Goal: Information Seeking & Learning: Learn about a topic

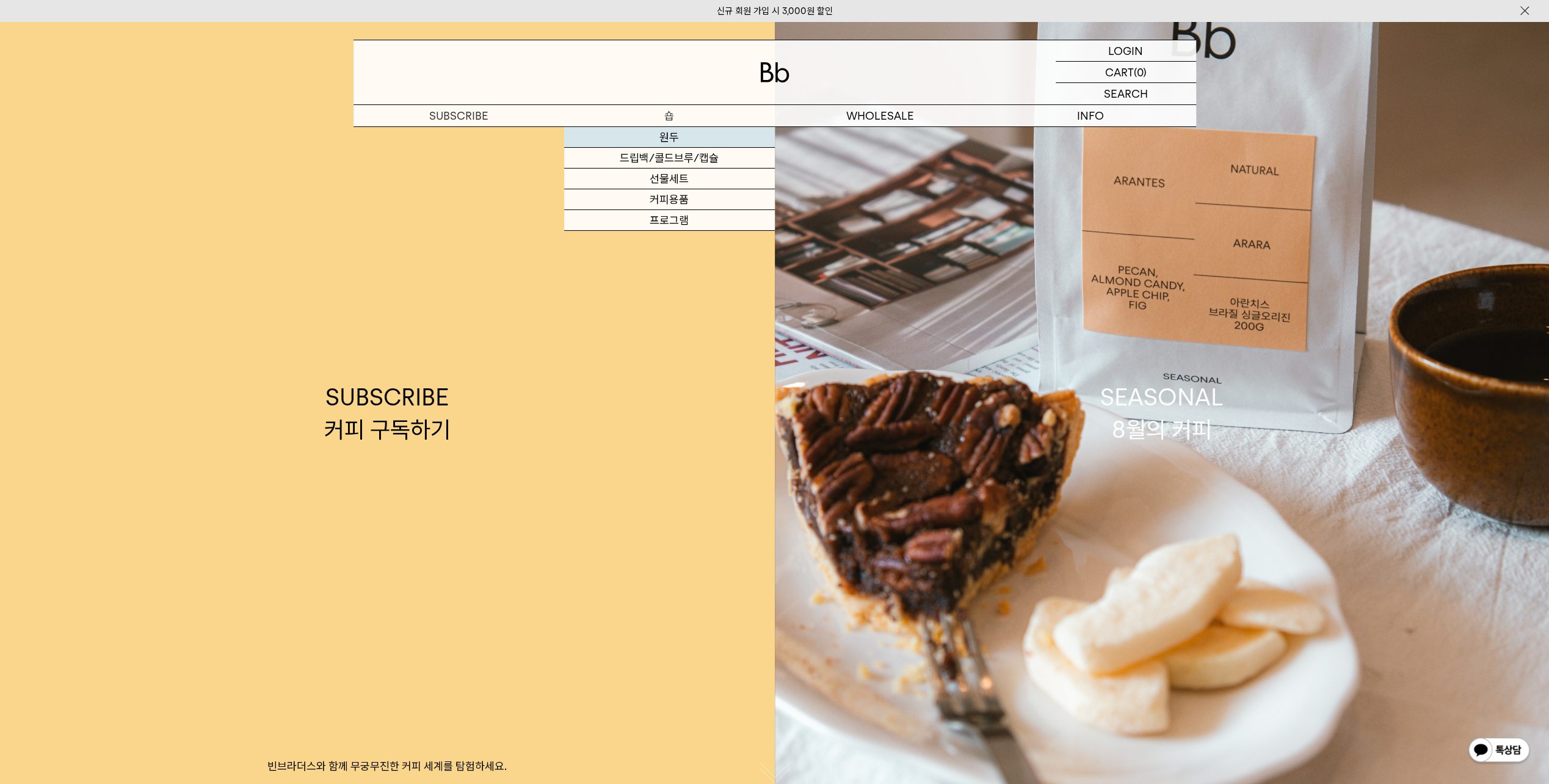
click at [658, 133] on link "원두" at bounding box center [669, 137] width 210 height 21
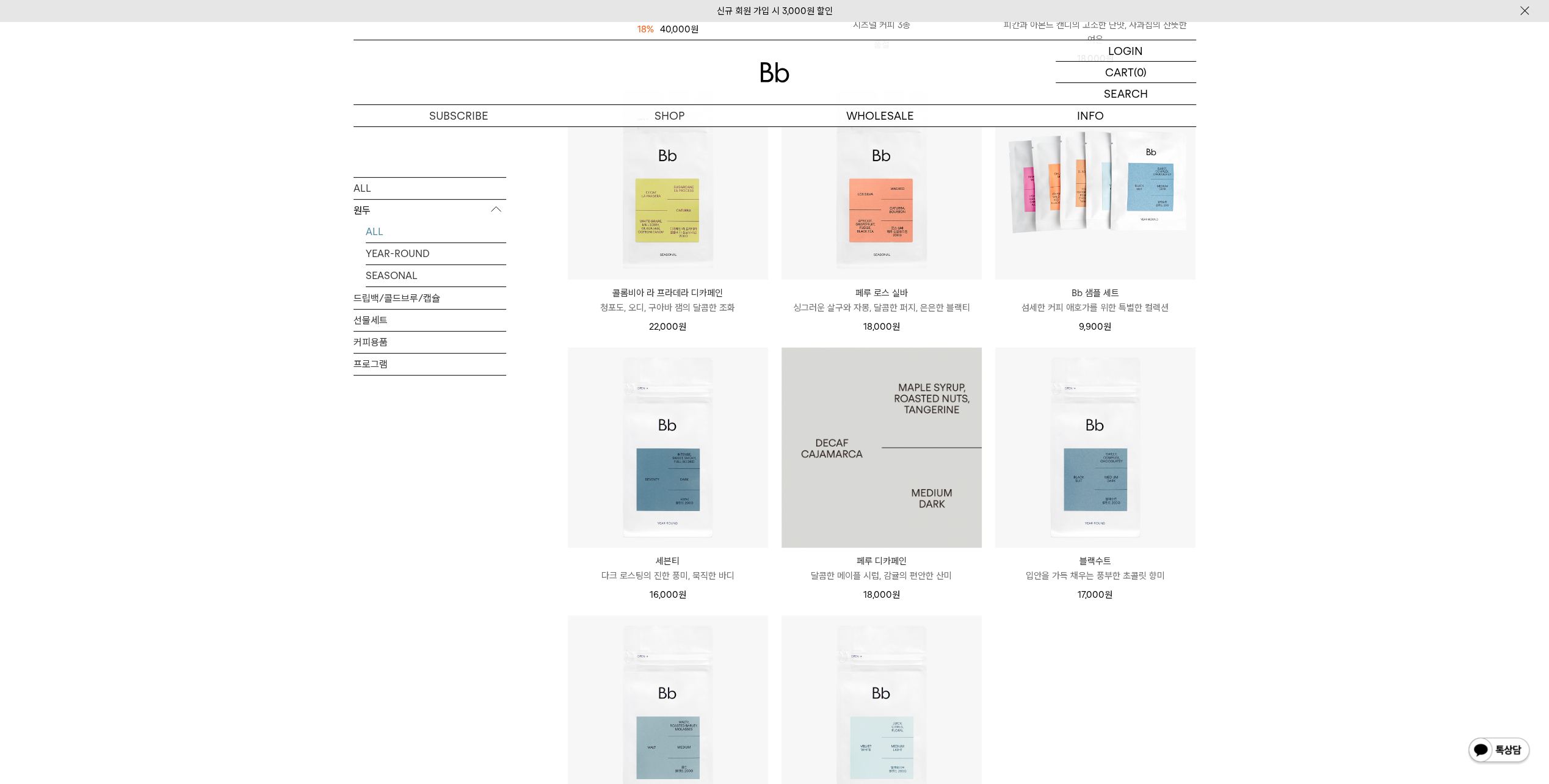
scroll to position [610, 0]
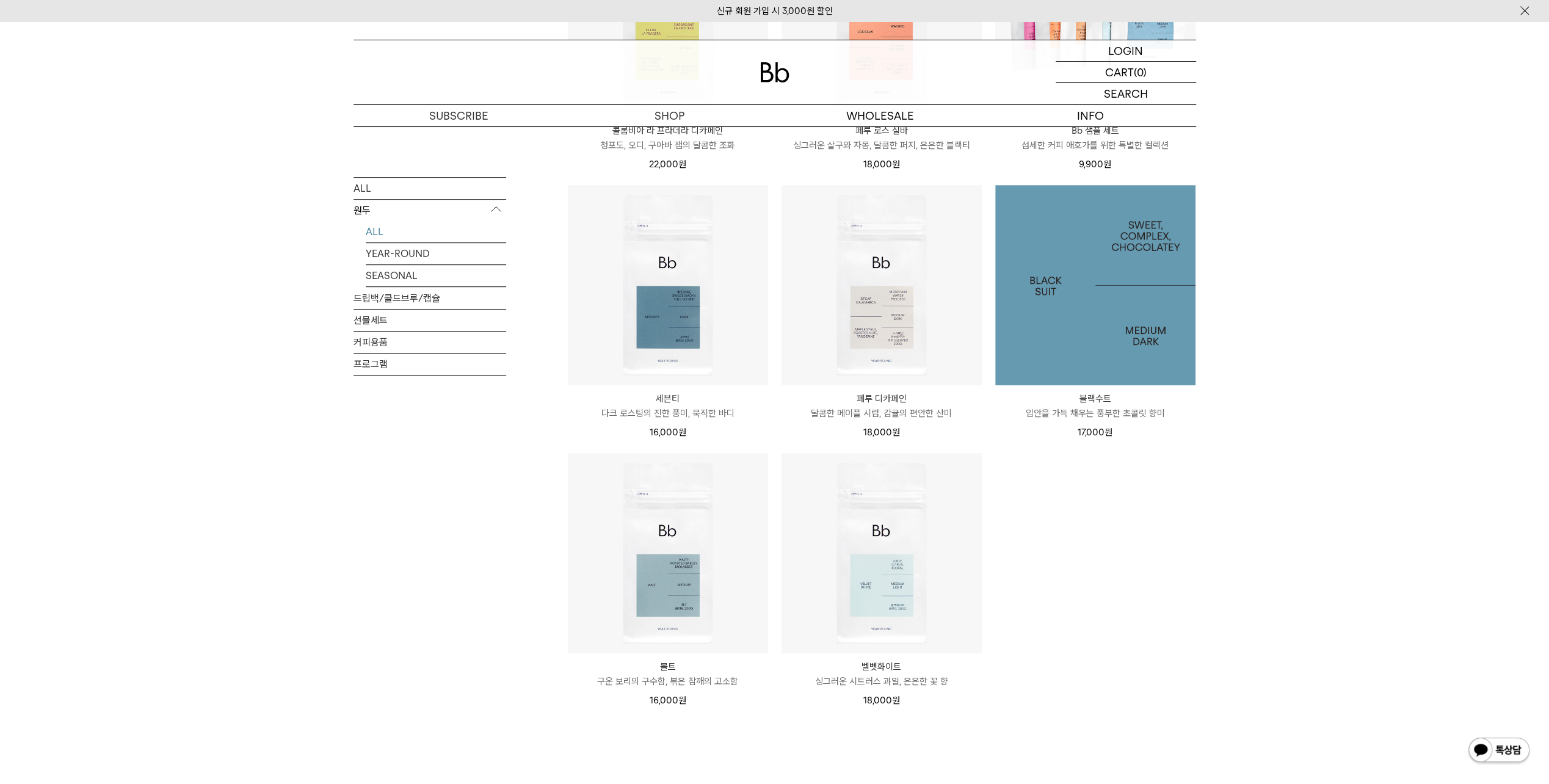
click at [1072, 321] on img at bounding box center [1095, 285] width 200 height 200
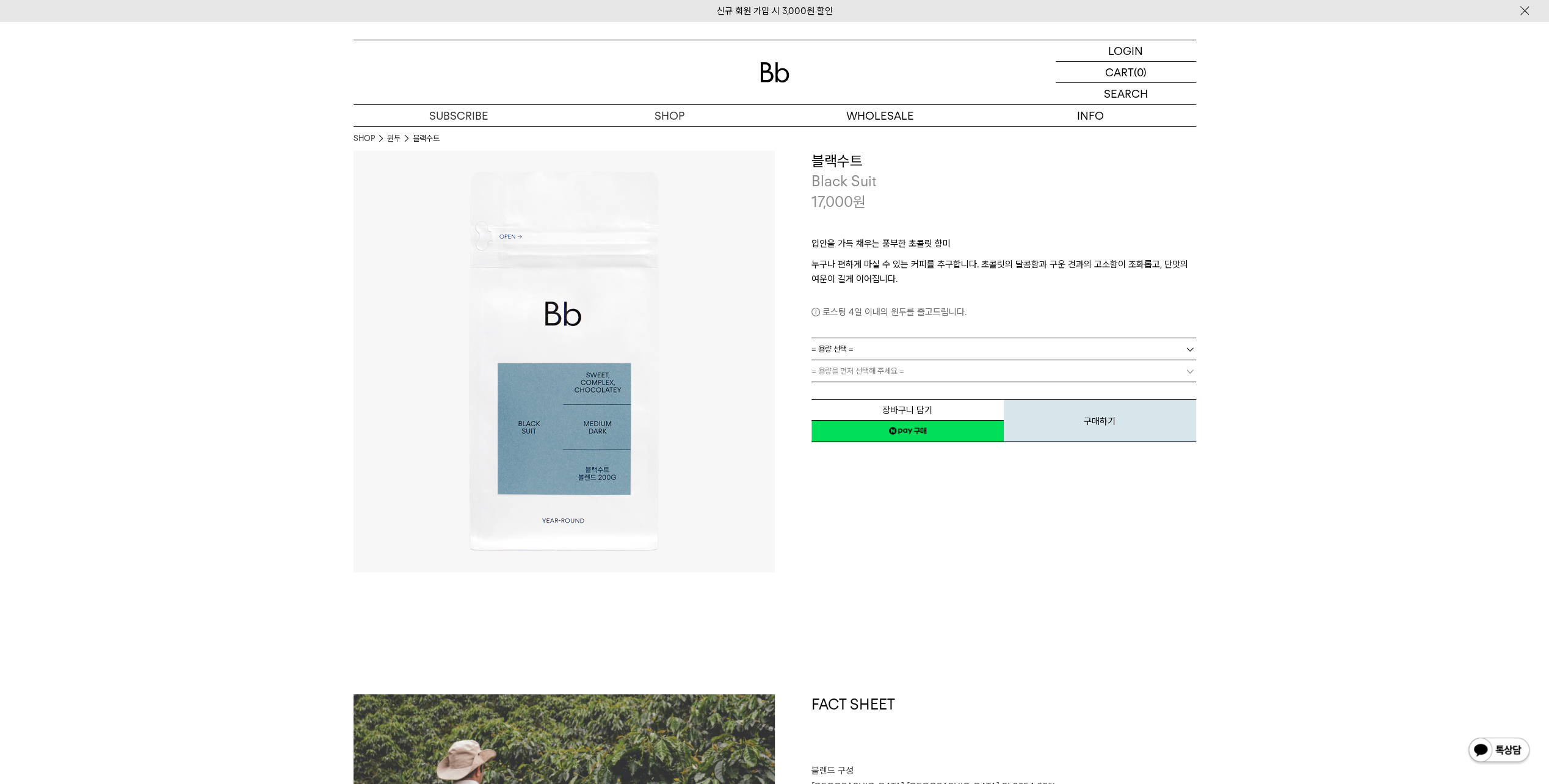
click at [639, 405] on img at bounding box center [564, 361] width 422 height 422
click at [1088, 134] on link "브랜드" at bounding box center [1091, 137] width 210 height 21
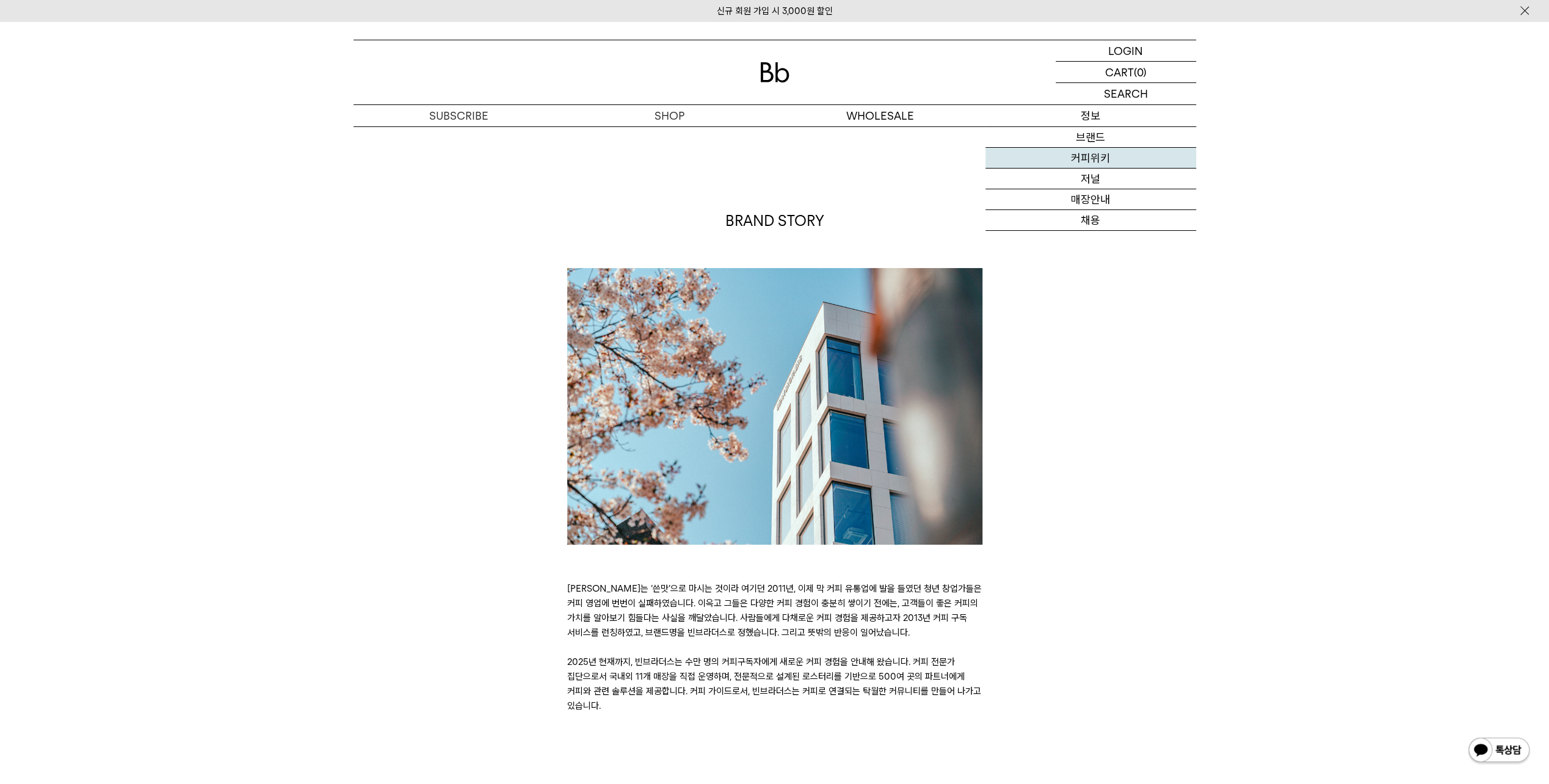
click at [1103, 156] on link "커피위키" at bounding box center [1091, 158] width 210 height 21
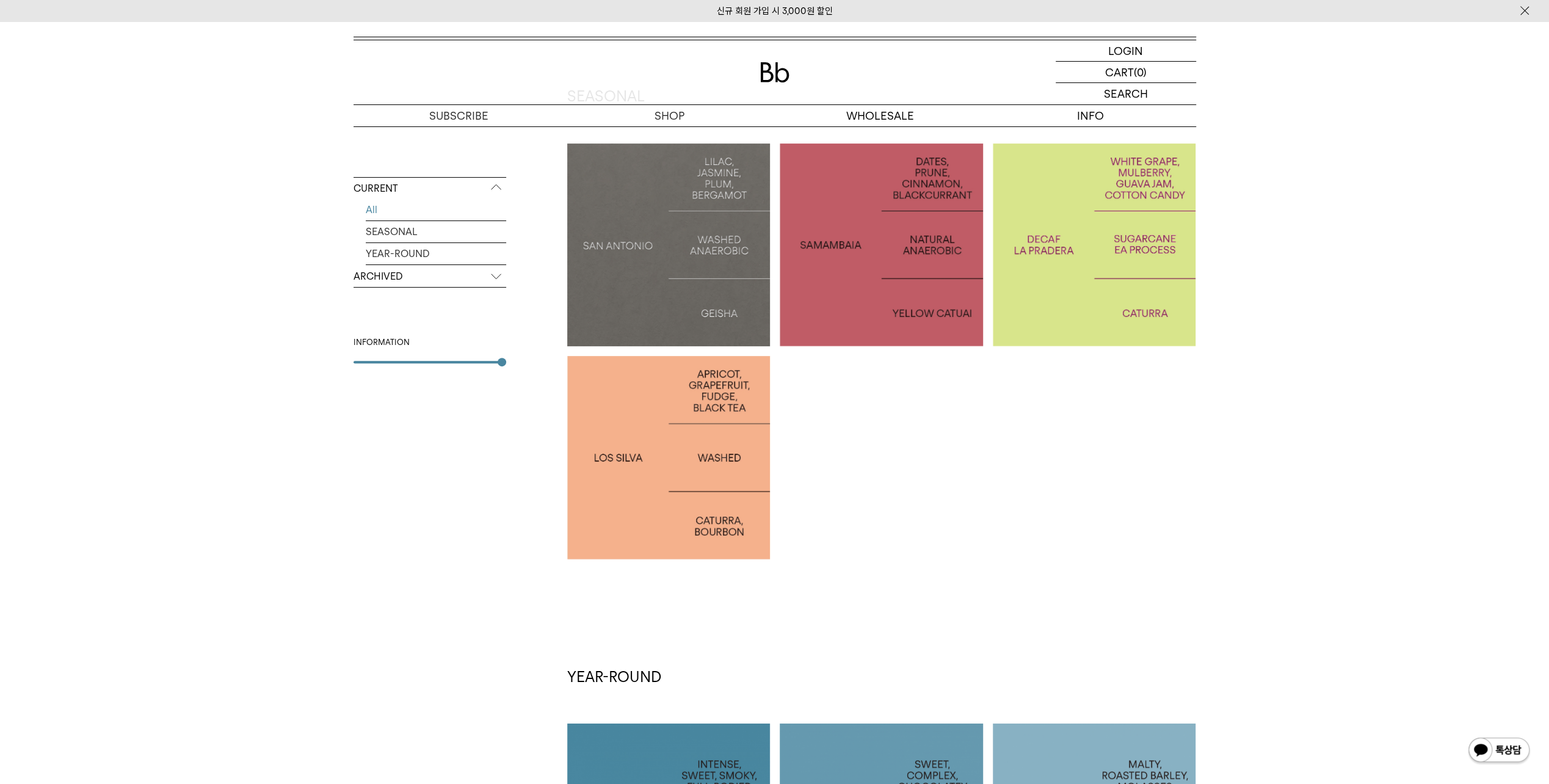
scroll to position [244, 0]
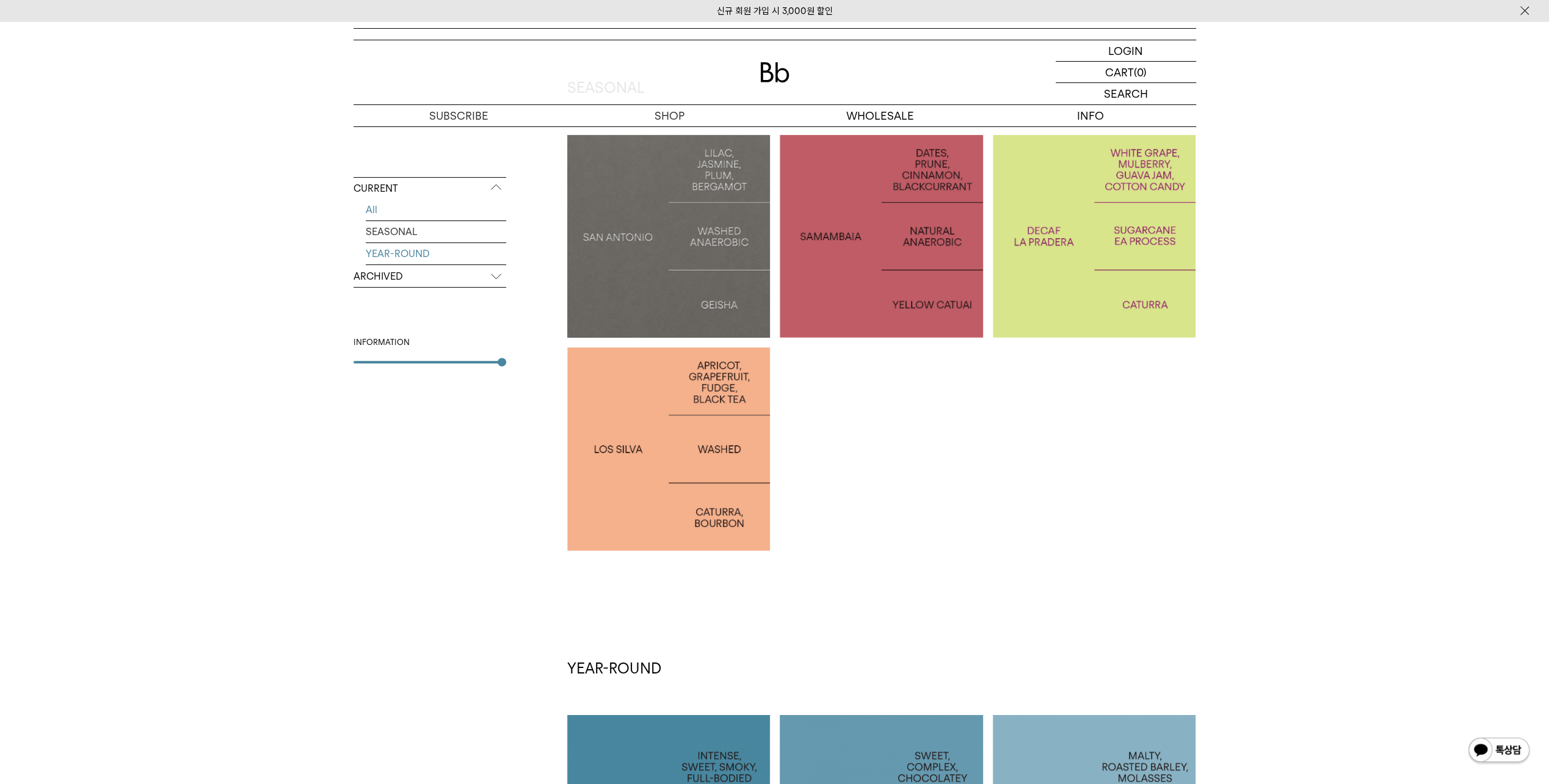
click at [404, 257] on link "YEAR-ROUND" at bounding box center [436, 253] width 141 height 21
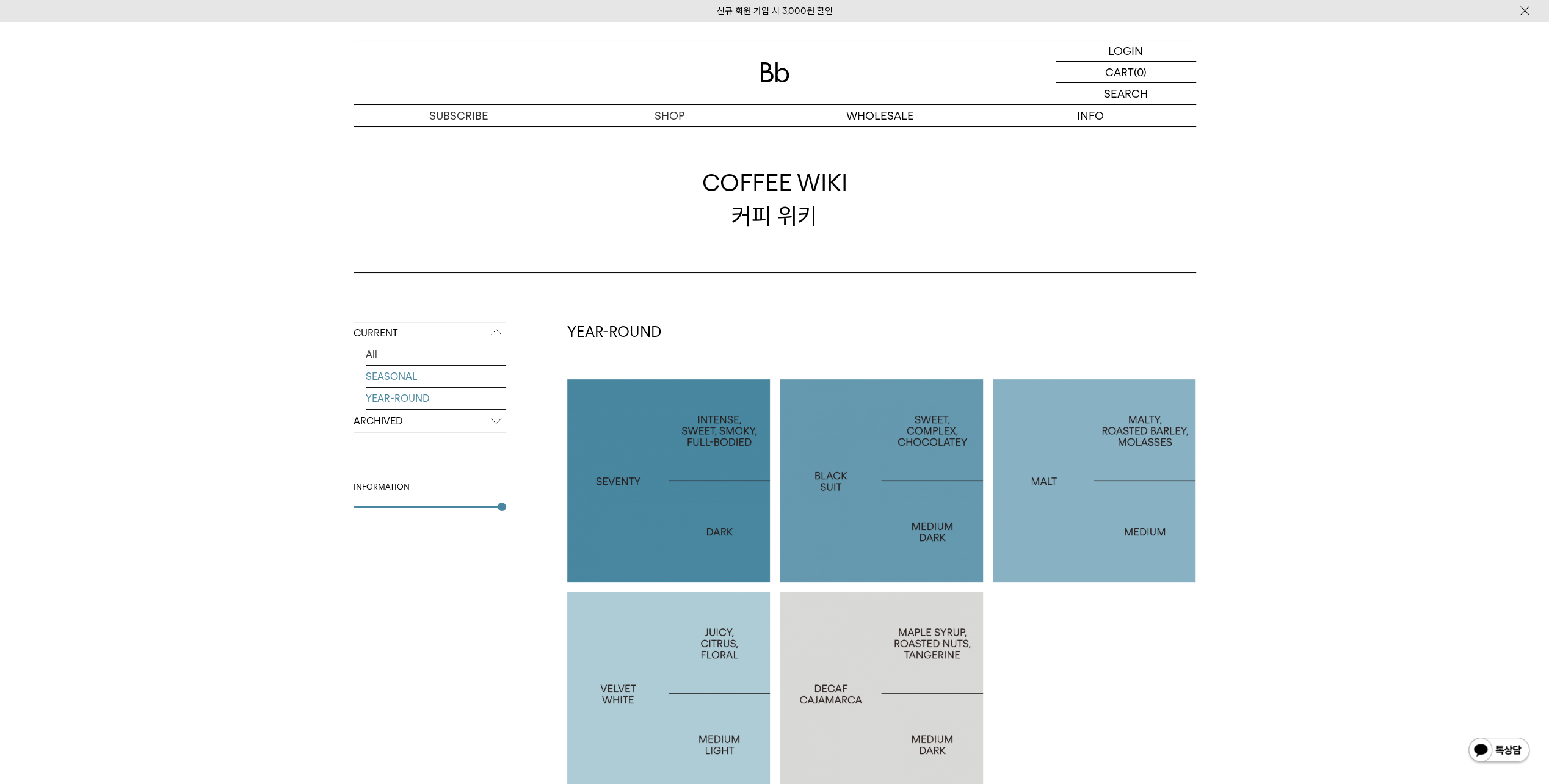
click at [388, 370] on link "SEASONAL" at bounding box center [436, 376] width 141 height 21
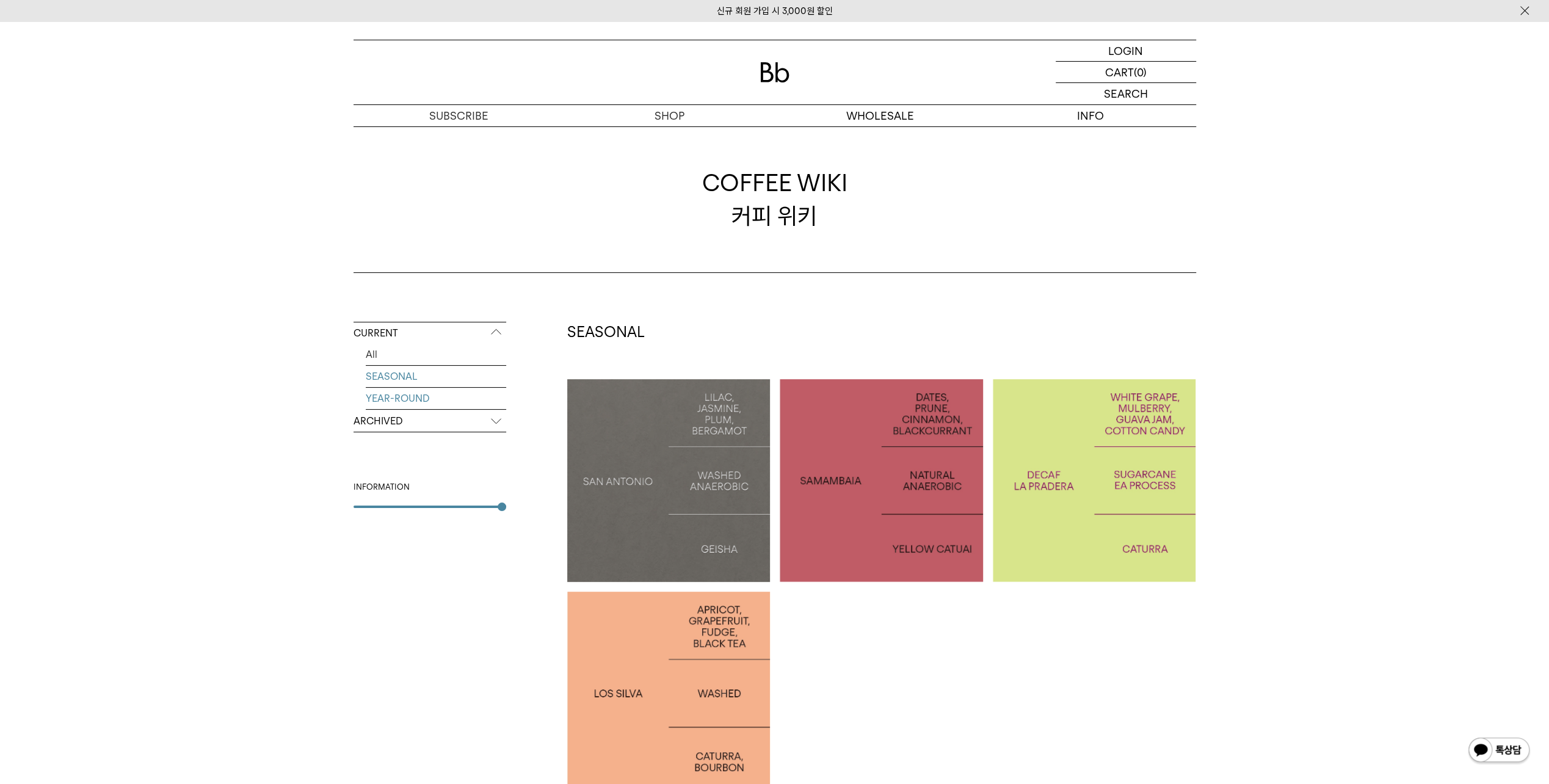
click at [402, 397] on link "YEAR-ROUND" at bounding box center [436, 398] width 141 height 21
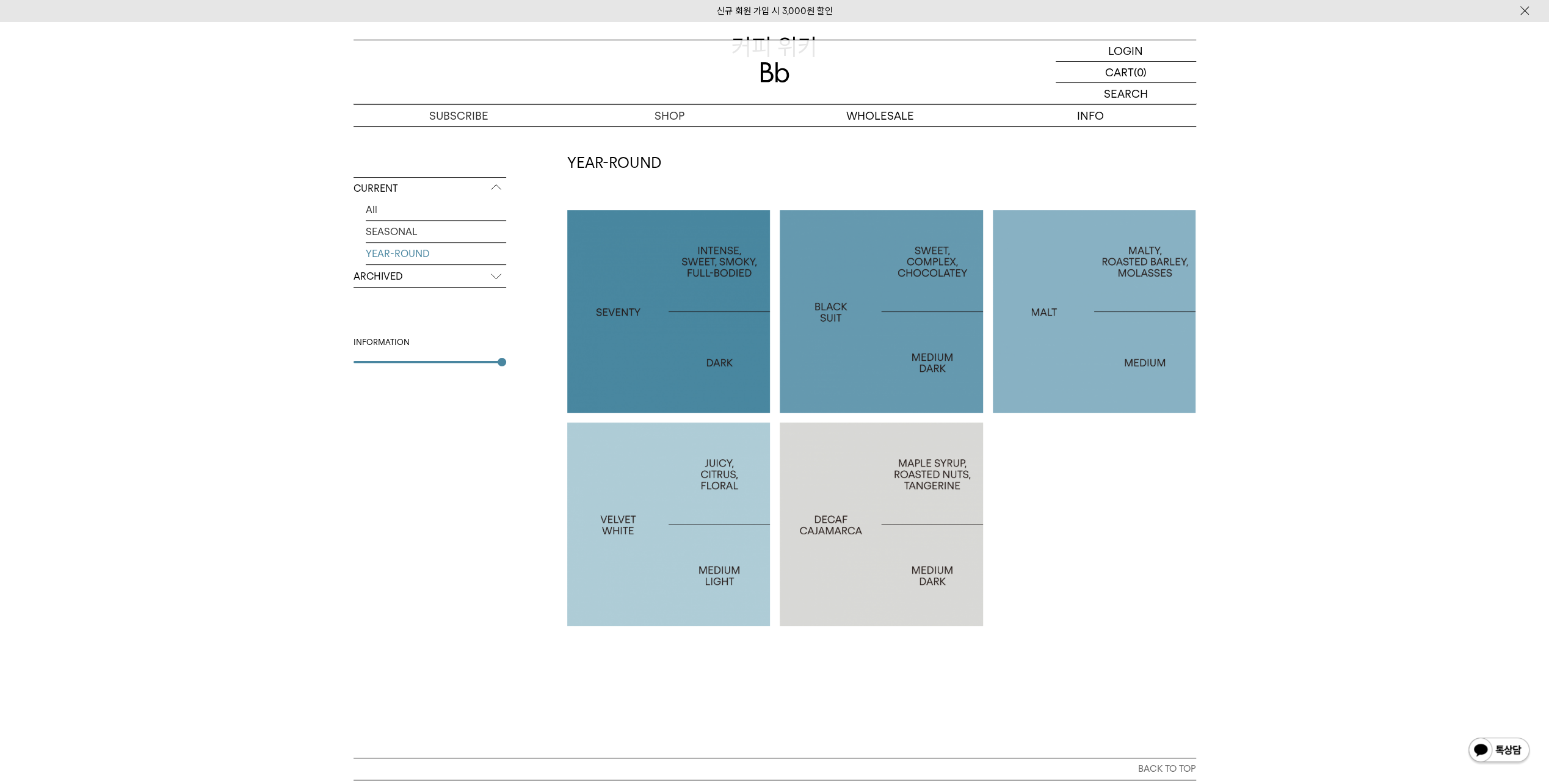
scroll to position [183, 0]
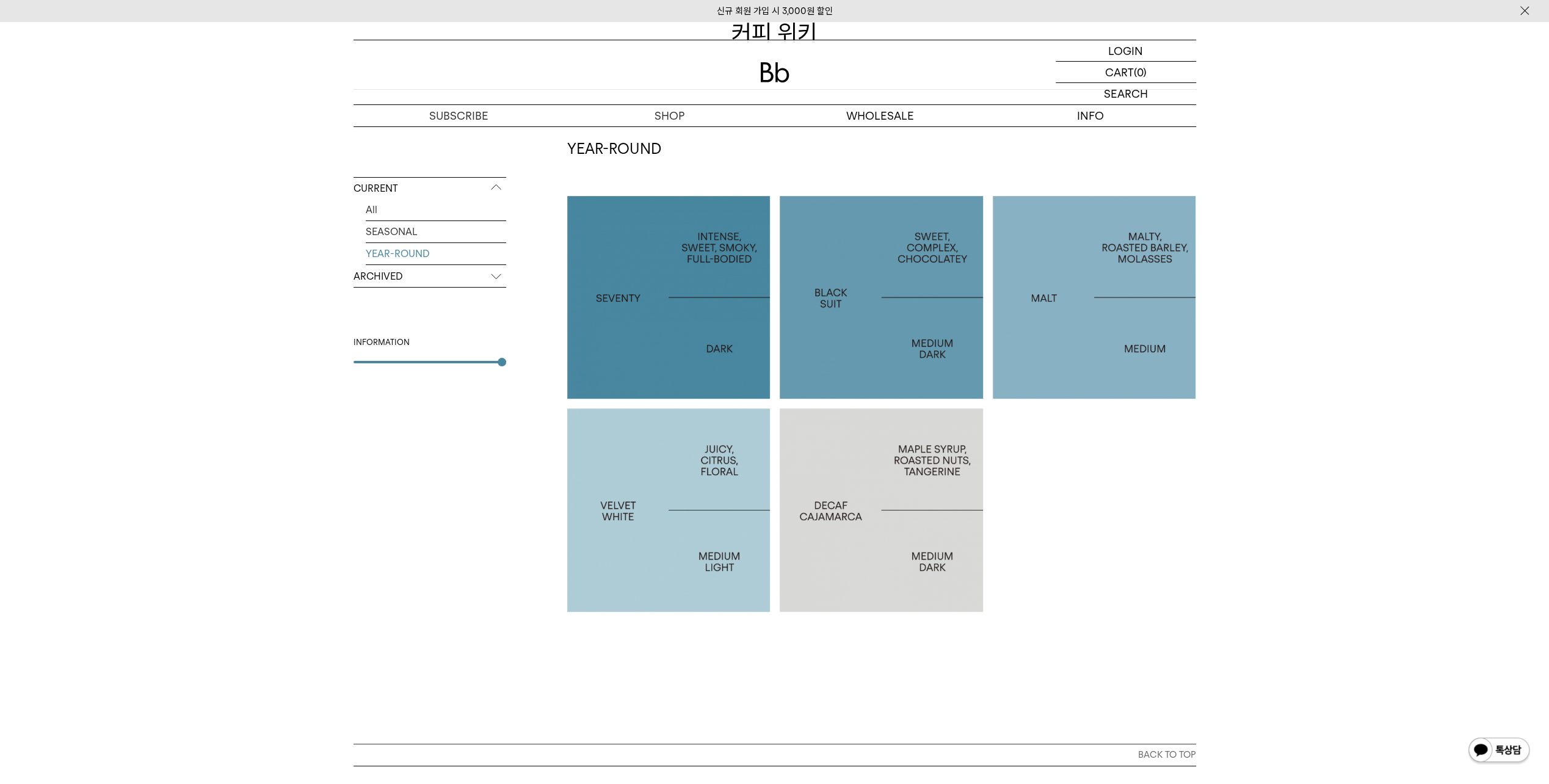
click at [845, 320] on div at bounding box center [882, 298] width 204 height 204
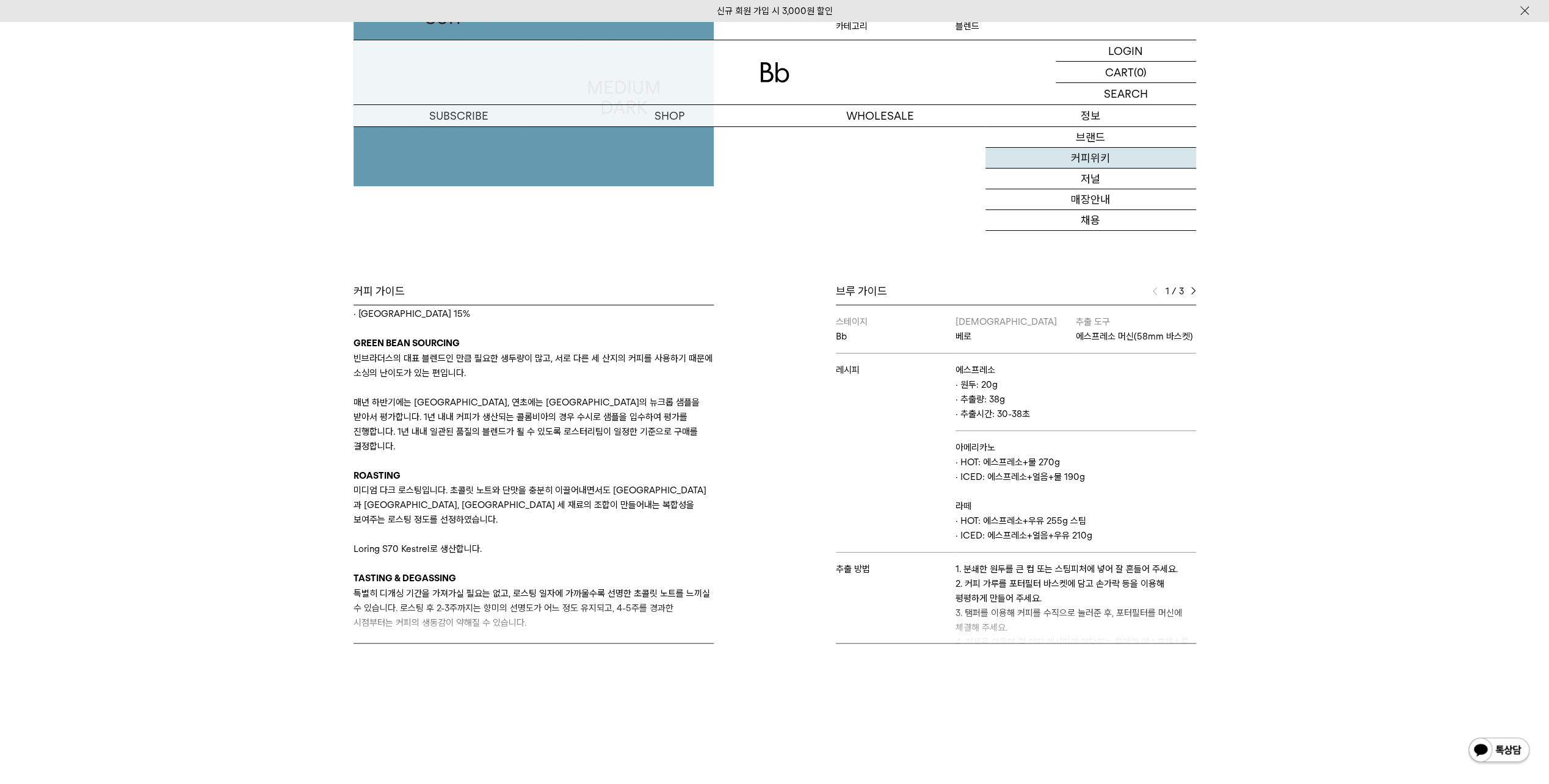
click at [1100, 164] on link "커피위키" at bounding box center [1091, 158] width 210 height 21
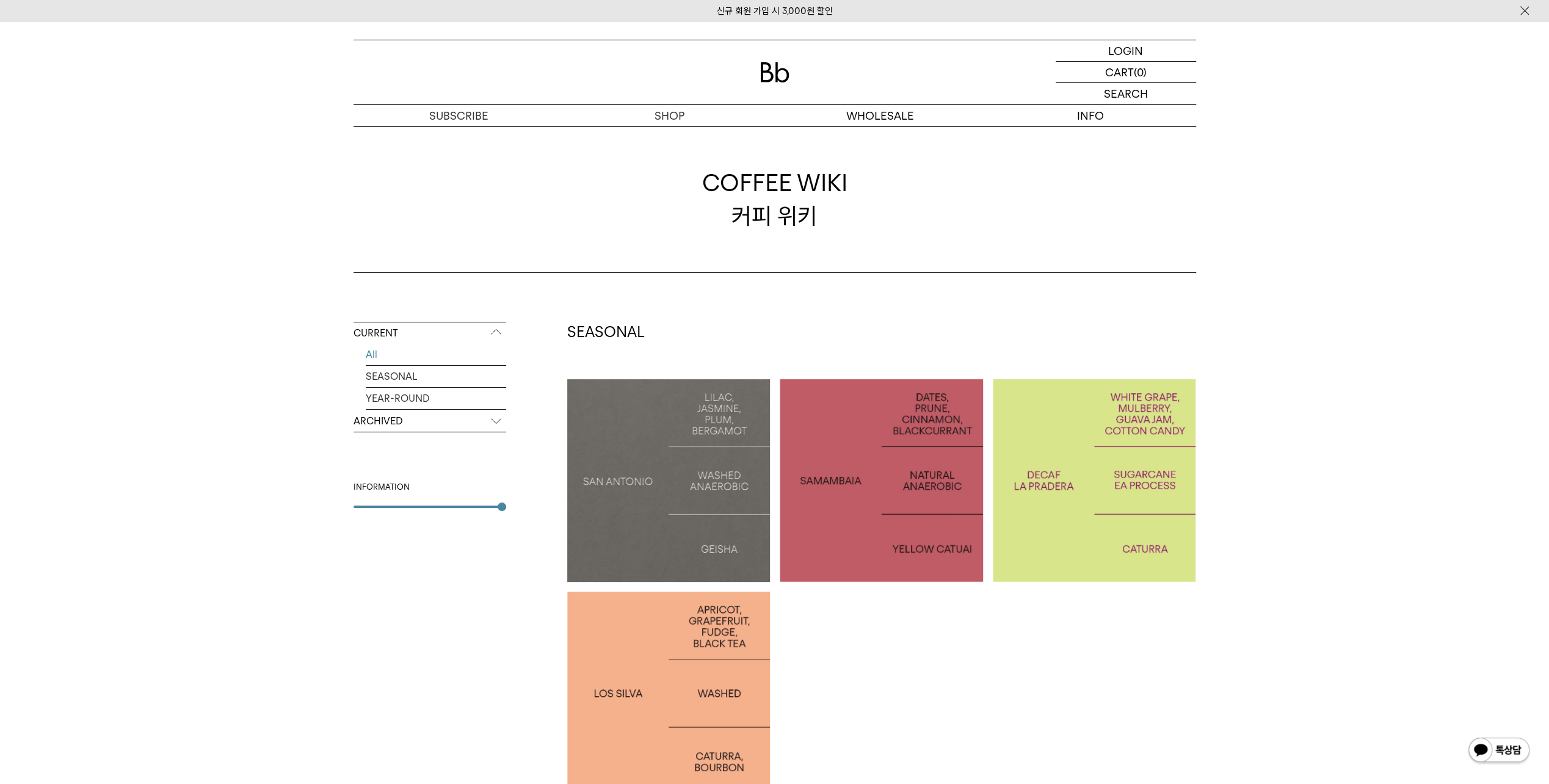
scroll to position [183, 0]
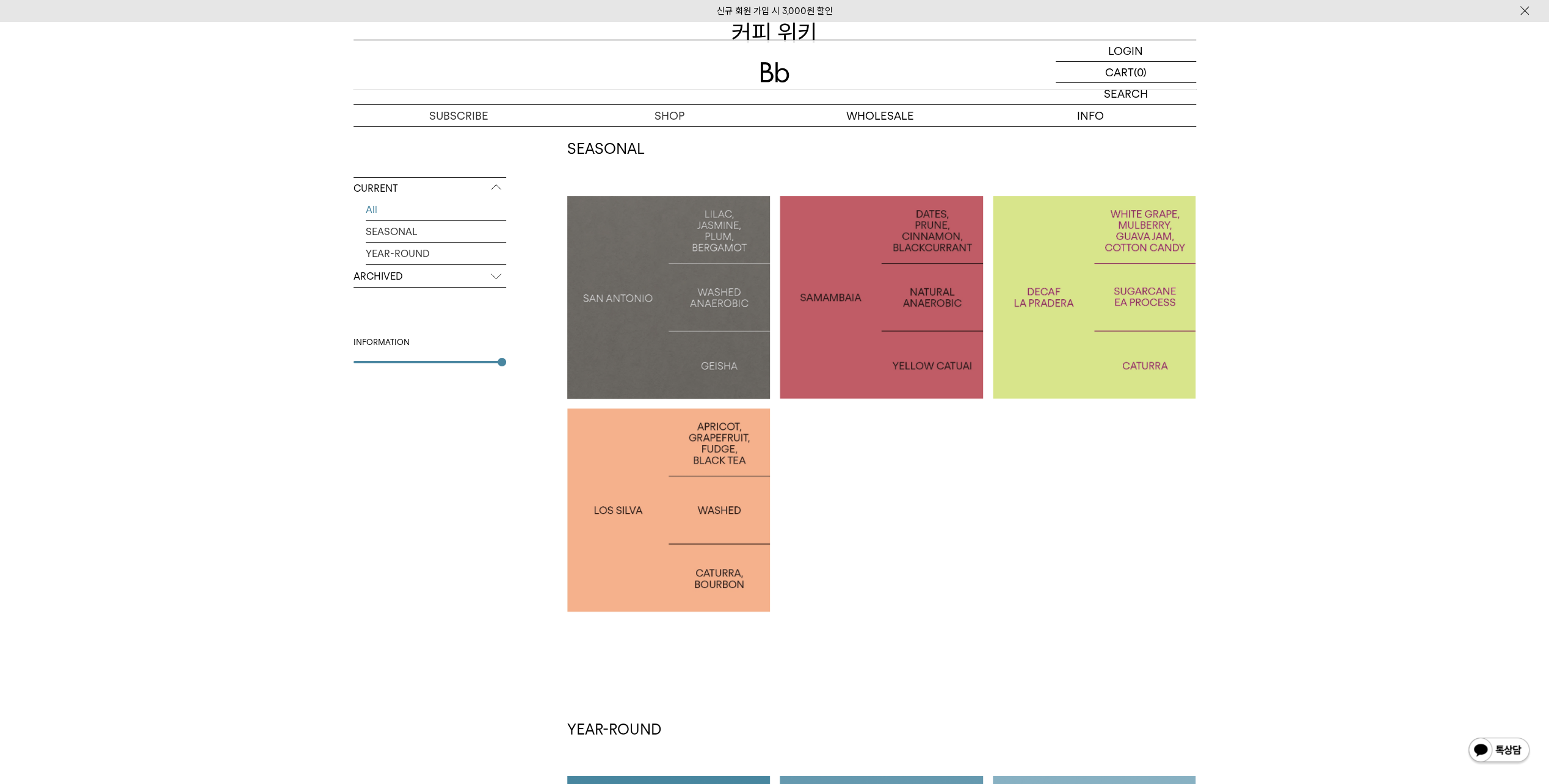
click at [656, 510] on p "PERU LOS SILVA" at bounding box center [669, 510] width 204 height 18
